Goal: Register for event/course

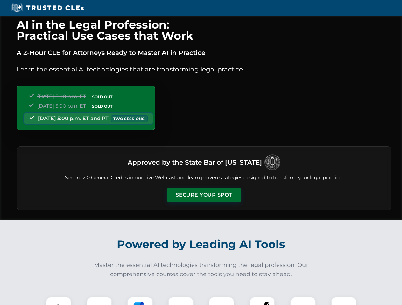
click at [204, 195] on button "Secure Your Spot" at bounding box center [204, 195] width 74 height 15
click at [59, 301] on img at bounding box center [58, 310] width 18 height 18
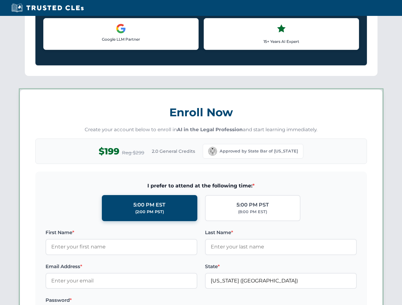
click at [140, 301] on label "Password *" at bounding box center [121, 301] width 152 height 8
